Goal: Feedback & Contribution: Leave review/rating

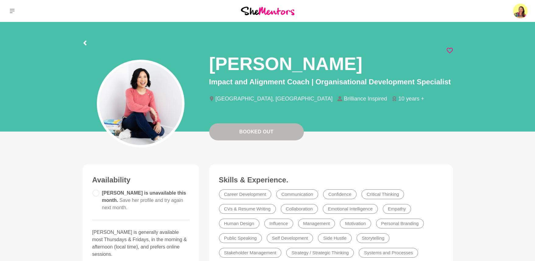
scroll to position [9, 0]
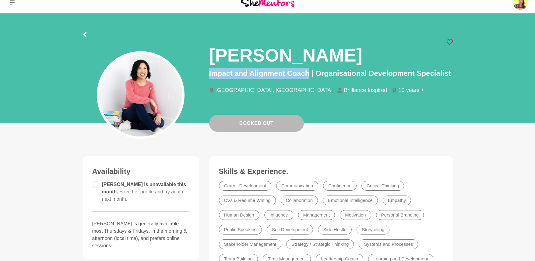
drag, startPoint x: 209, startPoint y: 72, endPoint x: 309, endPoint y: 73, distance: 100.2
click at [309, 73] on div "Jolynne Rydz Impact and Alignment Coach | Organisational Development Specialist…" at bounding box center [330, 71] width 253 height 65
copy p "Impact and Alignment Coach"
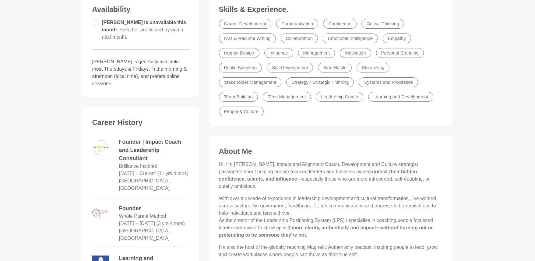
scroll to position [171, 0]
drag, startPoint x: 253, startPoint y: 164, endPoint x: 317, endPoint y: 163, distance: 64.0
click at [317, 163] on p "Hi, I’m Jolynne, Impact and Alignment Coach, Development and Culture strategist…" at bounding box center [331, 174] width 224 height 29
copy p "Impact and Alignment Coach"
click at [270, 181] on p "Hi, I’m Jolynne, Impact and Alignment Coach, Development and Culture strategist…" at bounding box center [331, 174] width 224 height 29
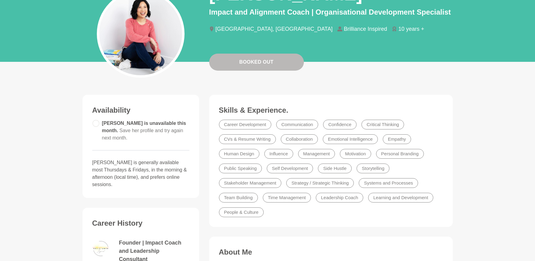
scroll to position [0, 0]
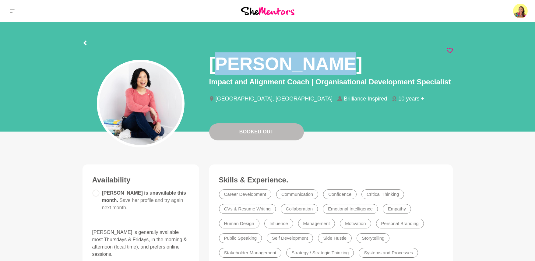
drag, startPoint x: 214, startPoint y: 62, endPoint x: 322, endPoint y: 62, distance: 107.2
click at [322, 62] on h1 "[PERSON_NAME]" at bounding box center [285, 63] width 153 height 23
drag, startPoint x: 299, startPoint y: 65, endPoint x: 207, endPoint y: 65, distance: 92.9
click at [207, 65] on div "Jolynne Rydz Impact and Alignment Coach | Organisational Development Specialist…" at bounding box center [330, 80] width 253 height 65
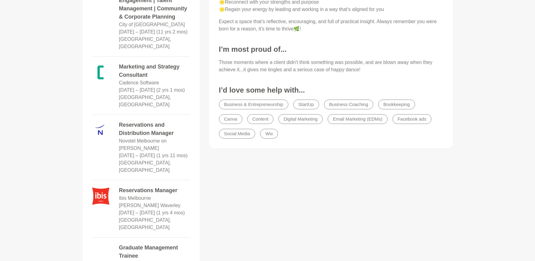
scroll to position [755, 0]
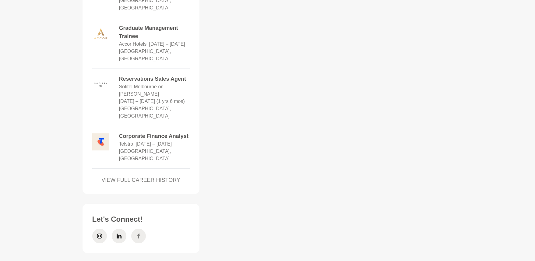
click at [138, 229] on icon at bounding box center [138, 236] width 5 height 15
click at [102, 229] on span at bounding box center [99, 236] width 15 height 15
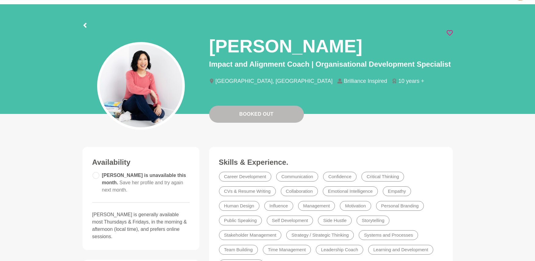
scroll to position [0, 0]
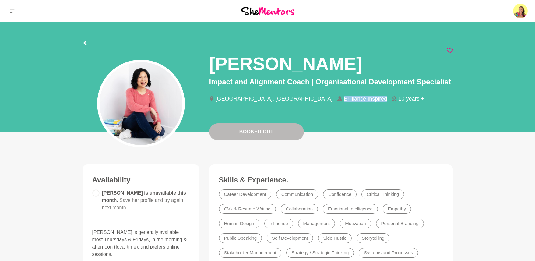
drag, startPoint x: 279, startPoint y: 99, endPoint x: 322, endPoint y: 100, distance: 43.0
click at [338, 100] on li "Brilliance Inspired" at bounding box center [365, 98] width 55 height 5
copy li "Brilliance Inspired"
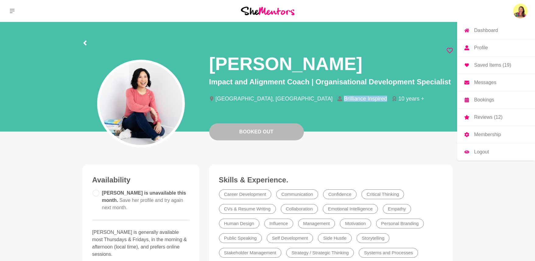
click at [488, 83] on p "Messages" at bounding box center [485, 82] width 22 height 5
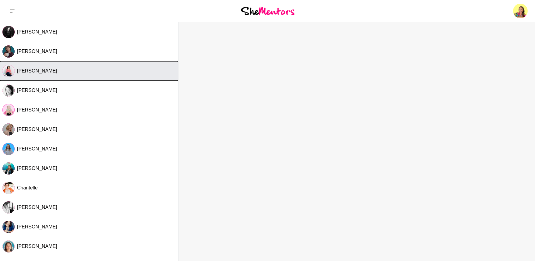
click at [47, 73] on div "[PERSON_NAME]" at bounding box center [96, 71] width 159 height 6
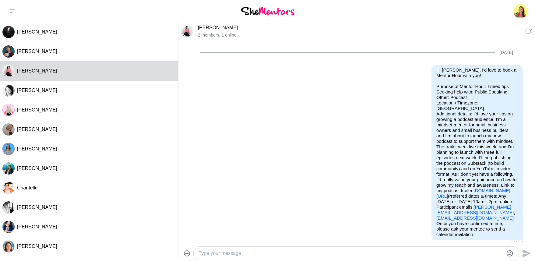
scroll to position [156, 0]
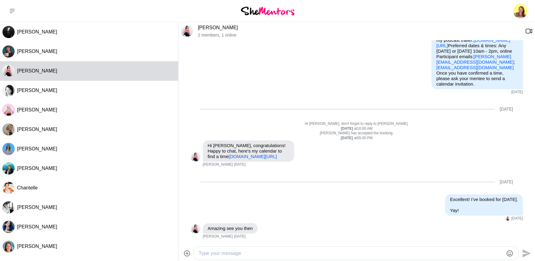
click at [247, 252] on textarea "Type your message" at bounding box center [351, 253] width 305 height 7
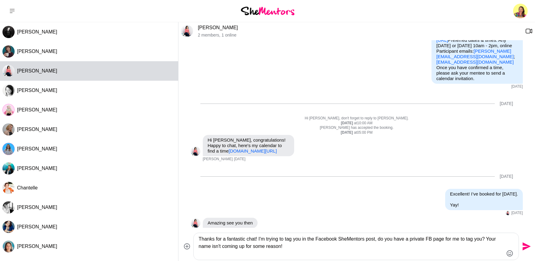
type textarea "Thanks for a fantastic chat! I'm trying to tag you in the Facebook SheMentors p…"
click at [525, 247] on icon "Send" at bounding box center [527, 246] width 8 height 8
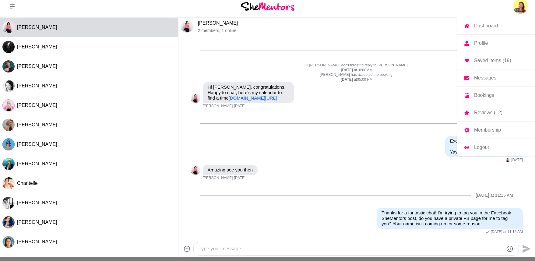
click at [490, 110] on p "Reviews (12)" at bounding box center [488, 112] width 28 height 5
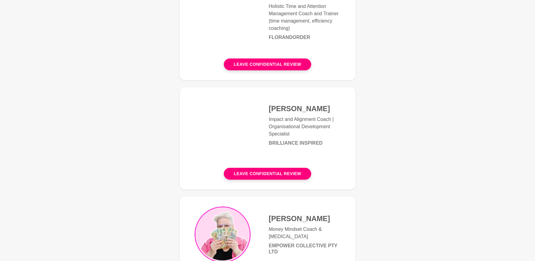
scroll to position [258, 0]
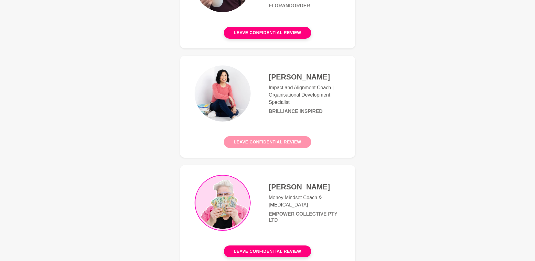
click at [279, 143] on button "Leave confidential review" at bounding box center [267, 142] width 87 height 12
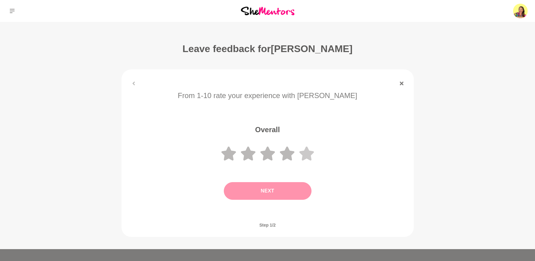
click at [311, 152] on icon at bounding box center [306, 154] width 15 height 14
click at [292, 190] on button "Next" at bounding box center [268, 191] width 88 height 18
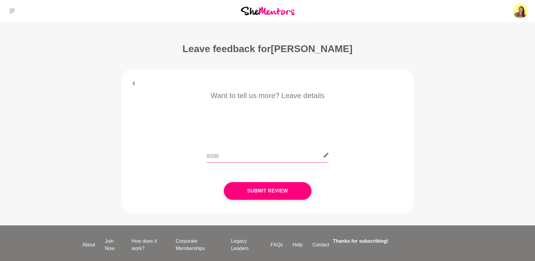
click at [249, 160] on input "text" at bounding box center [268, 155] width 122 height 15
paste input "Huge thanks to [PERSON_NAME] for such a wonderful Mentor Hour [DATE]! 🙏✨ [PERSO…"
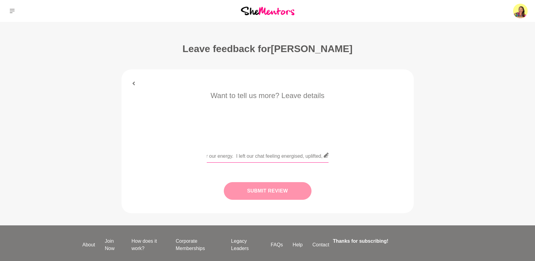
type input "Huge thanks to [PERSON_NAME] for such a wonderful Mentor Hour [DATE]! 🙏✨ [PERSO…"
click at [283, 197] on button "Submit Review" at bounding box center [268, 191] width 88 height 18
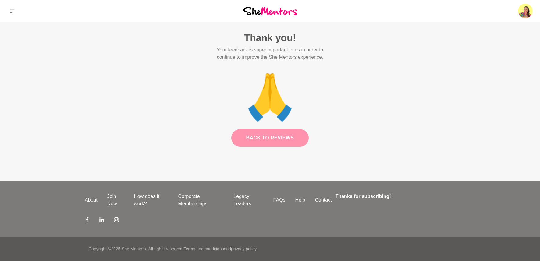
click at [267, 135] on link "Back to Reviews" at bounding box center [270, 138] width 78 height 18
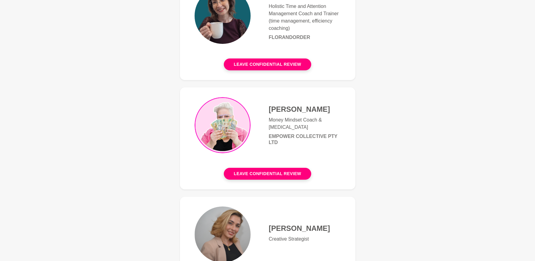
scroll to position [252, 0]
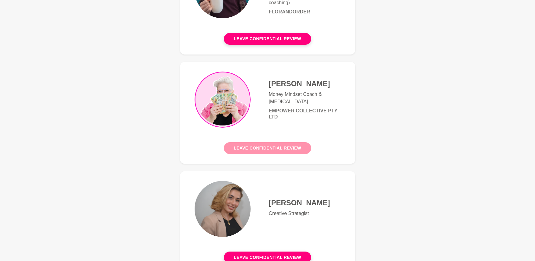
click at [266, 149] on button "Leave confidential review" at bounding box center [267, 148] width 87 height 12
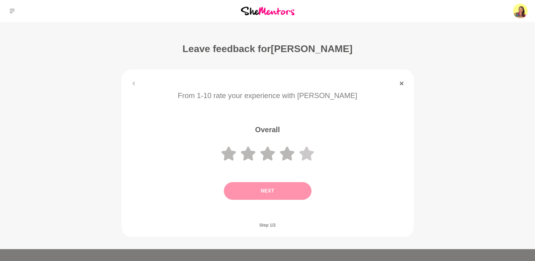
click at [310, 152] on icon at bounding box center [306, 154] width 15 height 14
click at [285, 192] on button "Next" at bounding box center [268, 191] width 88 height 18
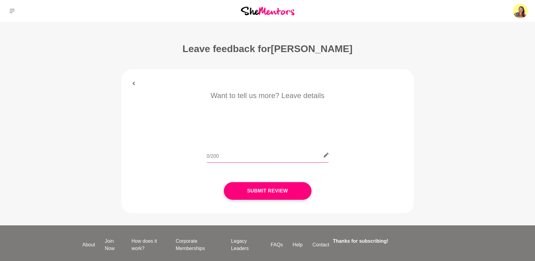
click at [261, 157] on input "text" at bounding box center [268, 155] width 122 height 15
paste input "I had such an uplifting Mentor Session with [PERSON_NAME]. I booked the session…"
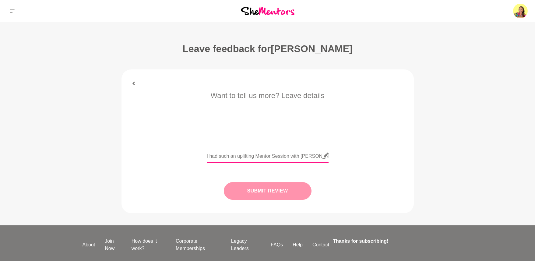
scroll to position [0, 721]
type input "I had such an uplifting Mentor Session with [PERSON_NAME]. I booked the session…"
click at [272, 192] on button "Submit Review" at bounding box center [268, 191] width 88 height 18
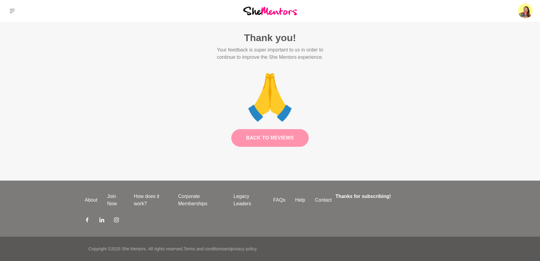
click at [261, 139] on link "Back to Reviews" at bounding box center [270, 138] width 78 height 18
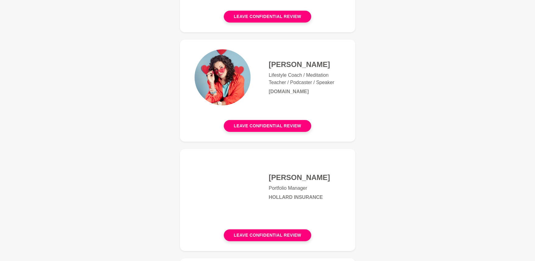
scroll to position [386, 0]
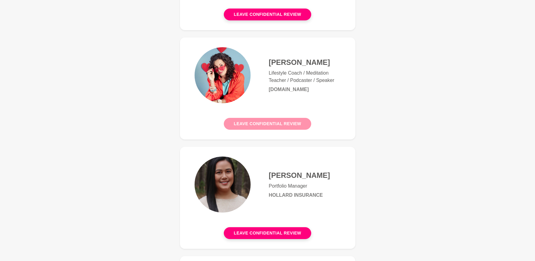
click at [298, 123] on button "Leave confidential review" at bounding box center [267, 124] width 87 height 12
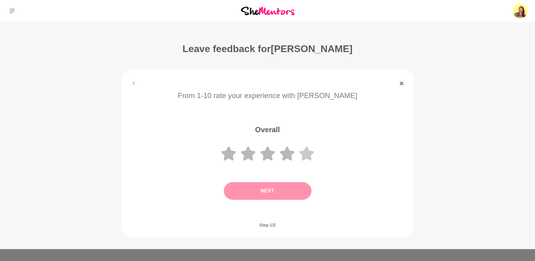
click at [310, 153] on icon at bounding box center [306, 154] width 15 height 14
click at [292, 195] on button "Next" at bounding box center [268, 191] width 88 height 18
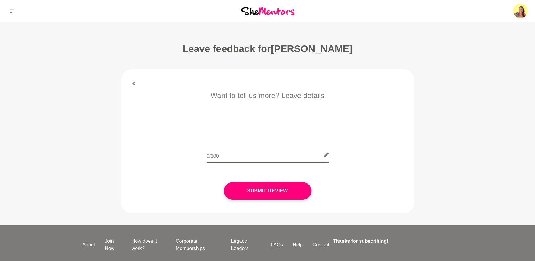
click at [253, 161] on input "text" at bounding box center [268, 155] width 122 height 15
paste input "Huge thanks to [PERSON_NAME] for such a generous and insightful Mentor Hour [DA…"
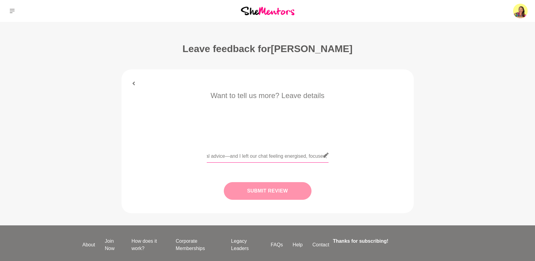
type input "Huge thanks to [PERSON_NAME] for such a generous and insightful Mentor Hour [DA…"
click at [272, 189] on button "Submit Review" at bounding box center [268, 191] width 88 height 18
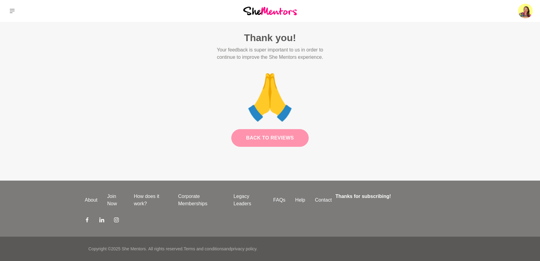
click at [285, 138] on link "Back to Reviews" at bounding box center [270, 138] width 78 height 18
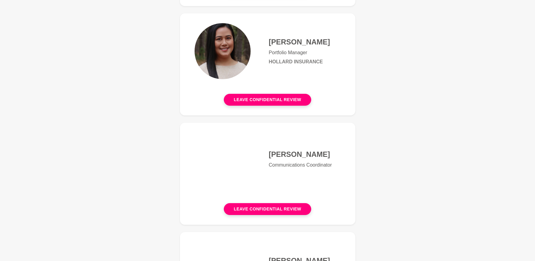
scroll to position [409, 0]
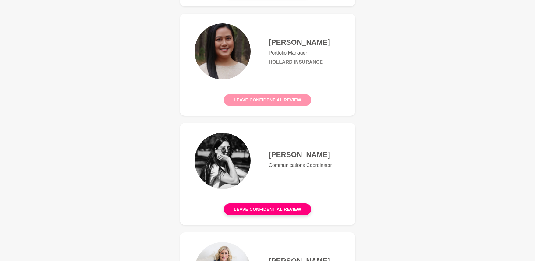
click at [296, 96] on button "Leave confidential review" at bounding box center [267, 100] width 87 height 12
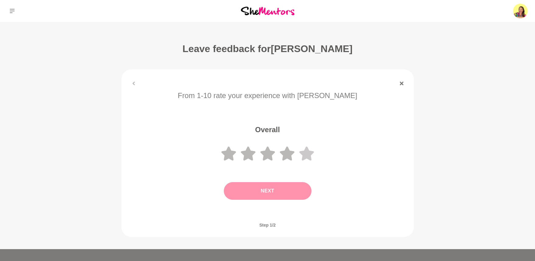
click at [310, 153] on icon at bounding box center [306, 154] width 15 height 14
click at [289, 189] on button "Next" at bounding box center [268, 191] width 88 height 18
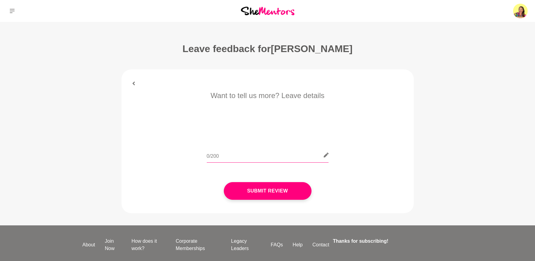
click at [268, 157] on input "text" at bounding box center [268, 155] width 122 height 15
paste input "✨ First mentor hour of 2025! Huge thanks to [PERSON_NAME] for such a valuable c…"
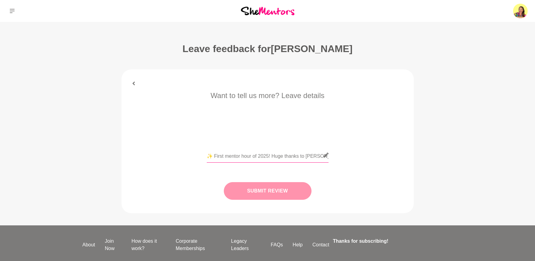
scroll to position [0, 912]
type input "✨ First mentor hour of 2025! Huge thanks to [PERSON_NAME] for such a valuable c…"
click at [272, 187] on button "Submit Review" at bounding box center [268, 191] width 88 height 18
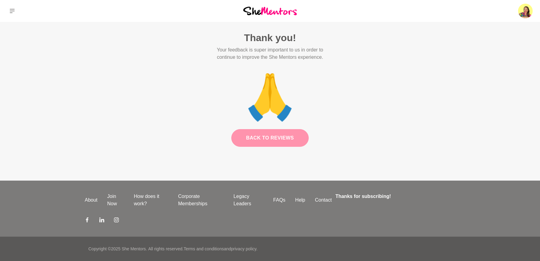
click at [273, 135] on link "Back to Reviews" at bounding box center [270, 138] width 78 height 18
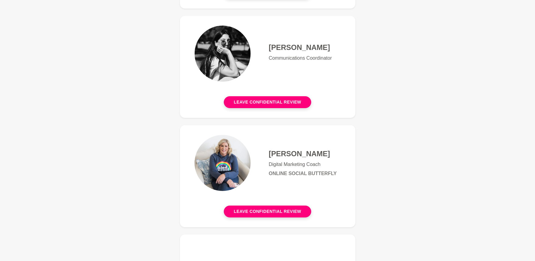
scroll to position [487, 0]
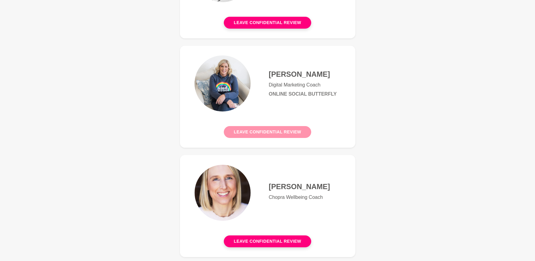
click at [271, 134] on button "Leave confidential review" at bounding box center [267, 132] width 87 height 12
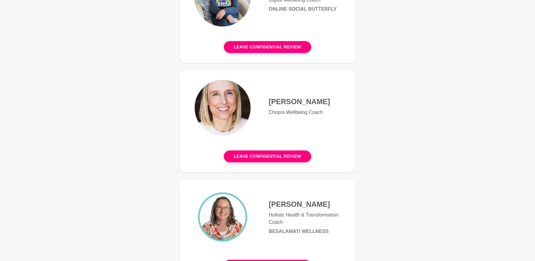
scroll to position [572, 0]
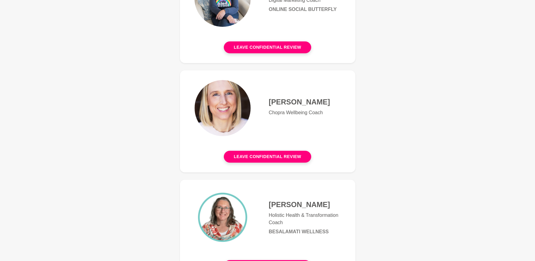
click at [280, 155] on button "Leave confidential review" at bounding box center [267, 157] width 87 height 12
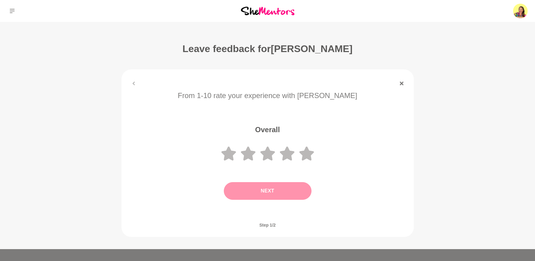
drag, startPoint x: 312, startPoint y: 151, endPoint x: 285, endPoint y: 181, distance: 39.9
click at [312, 152] on icon at bounding box center [306, 154] width 15 height 14
click at [278, 191] on button "Next" at bounding box center [268, 191] width 88 height 18
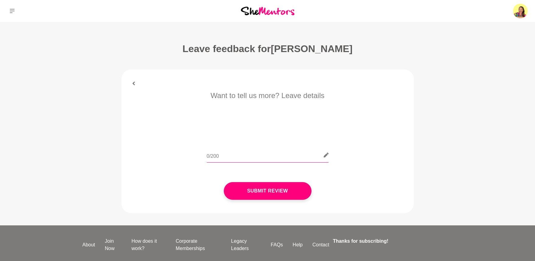
click at [263, 154] on input "text" at bounding box center [268, 155] width 122 height 15
drag, startPoint x: 217, startPoint y: 157, endPoint x: 199, endPoint y: 156, distance: 17.7
click at [199, 156] on div "Fantastic!" at bounding box center [267, 159] width 275 height 22
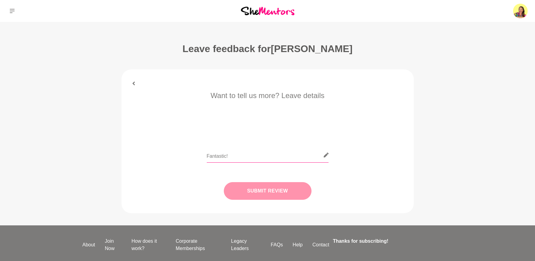
type input "Fantastic!"
click at [281, 193] on button "Submit Review" at bounding box center [268, 191] width 88 height 18
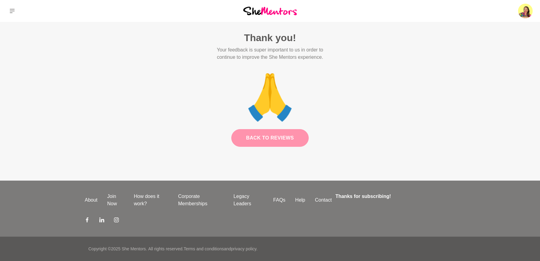
click at [280, 135] on link "Back to Reviews" at bounding box center [270, 138] width 78 height 18
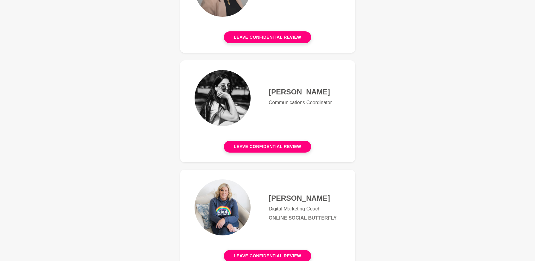
scroll to position [464, 0]
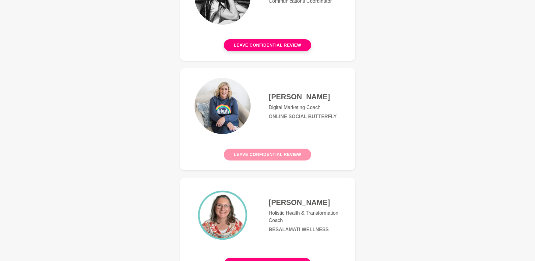
click at [288, 157] on button "Leave confidential review" at bounding box center [267, 155] width 87 height 12
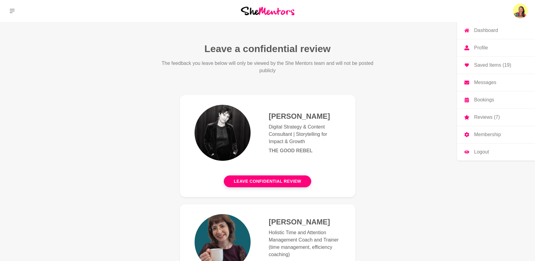
click at [481, 81] on p "Messages" at bounding box center [485, 82] width 22 height 5
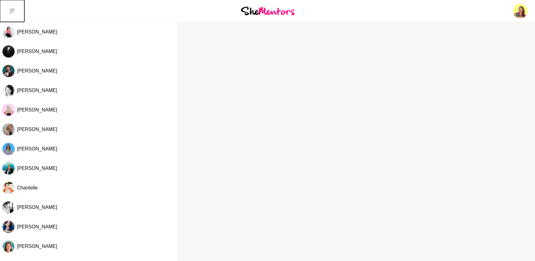
click at [9, 9] on button at bounding box center [12, 11] width 24 height 22
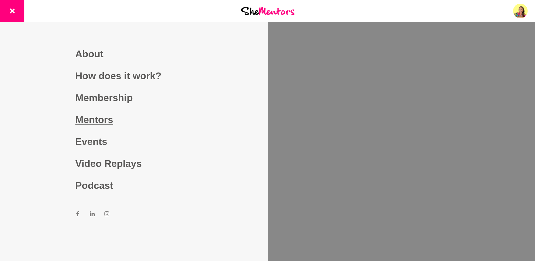
click at [94, 117] on link "Mentors" at bounding box center [133, 120] width 117 height 22
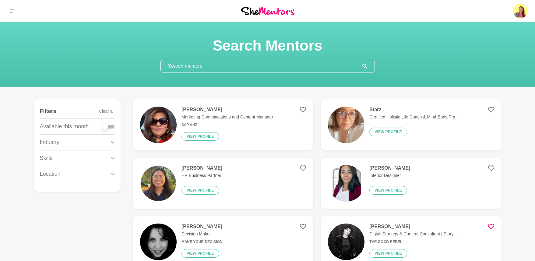
click at [213, 65] on input "text" at bounding box center [262, 66] width 202 height 12
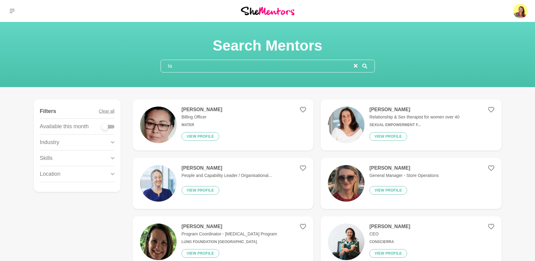
type input "t"
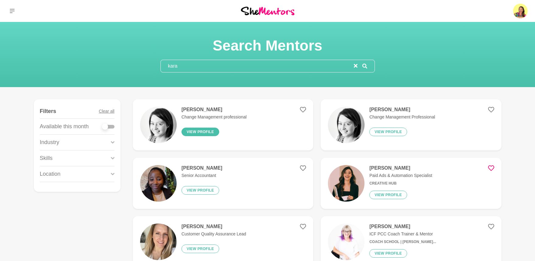
type input "kara"
click at [210, 130] on button "View profile" at bounding box center [201, 132] width 38 height 9
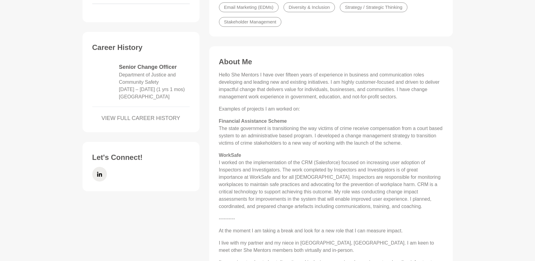
scroll to position [202, 0]
click at [100, 181] on icon at bounding box center [99, 173] width 5 height 15
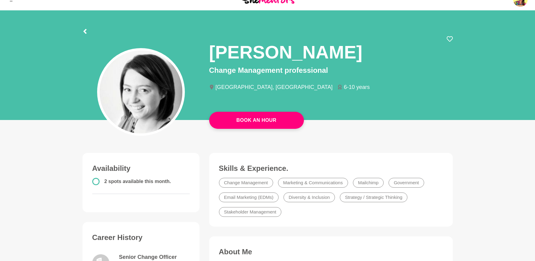
scroll to position [0, 0]
